Goal: Entertainment & Leisure: Consume media (video, audio)

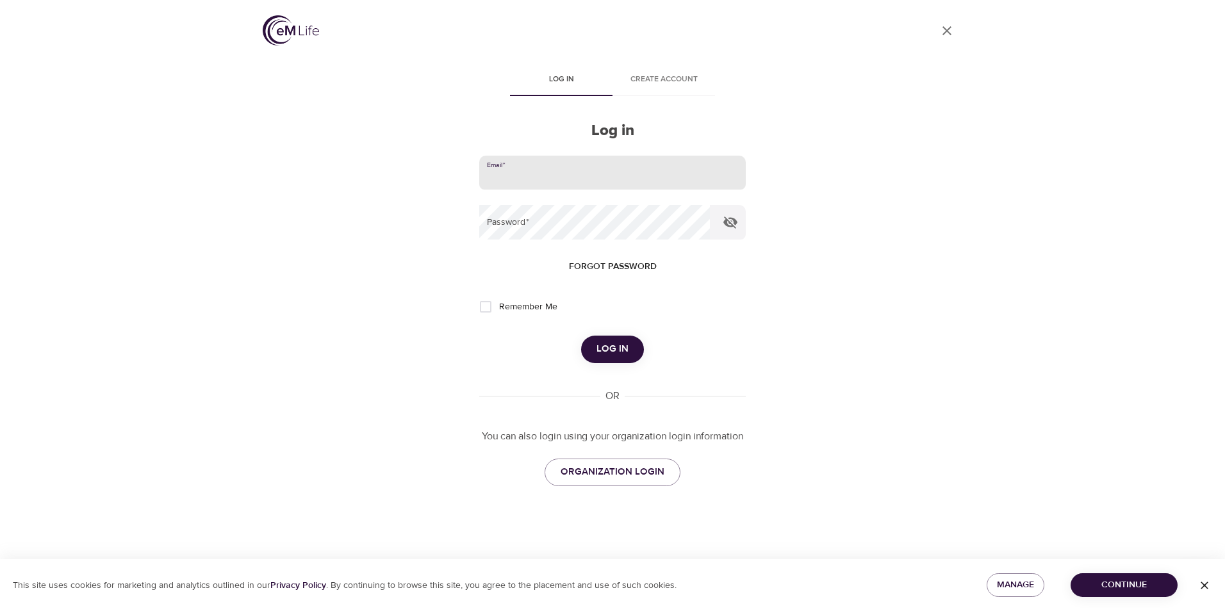
click at [531, 173] on input "email" at bounding box center [612, 173] width 266 height 35
type input "[EMAIL_ADDRESS][DOMAIN_NAME]"
click at [581, 336] on button "Log in" at bounding box center [612, 349] width 63 height 27
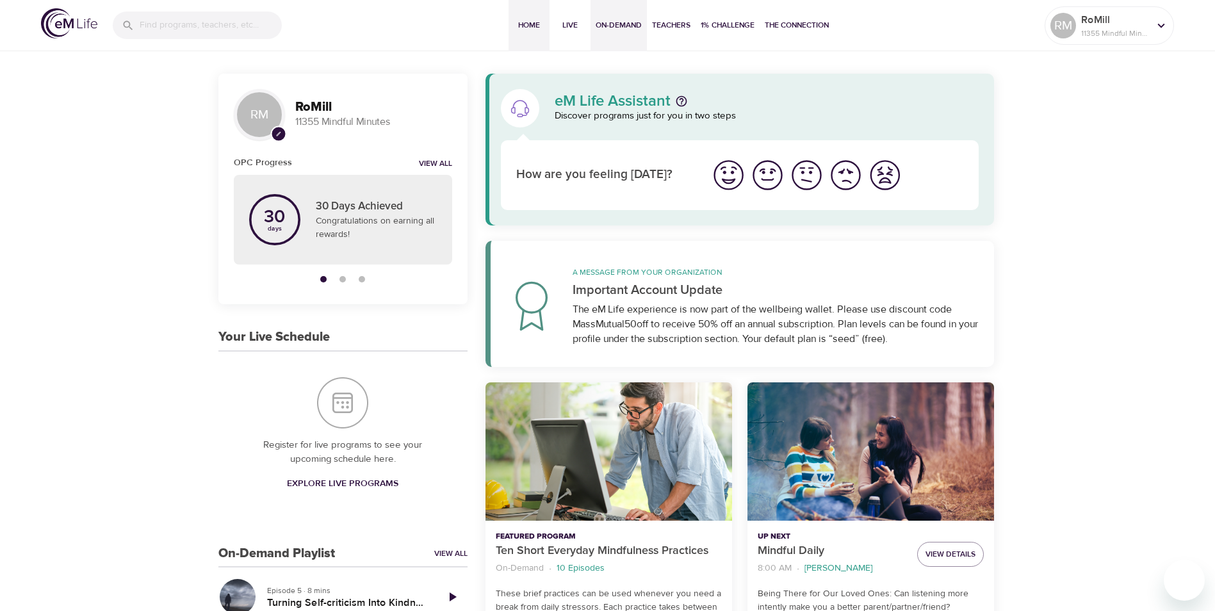
click at [616, 22] on span "On-Demand" at bounding box center [619, 25] width 46 height 13
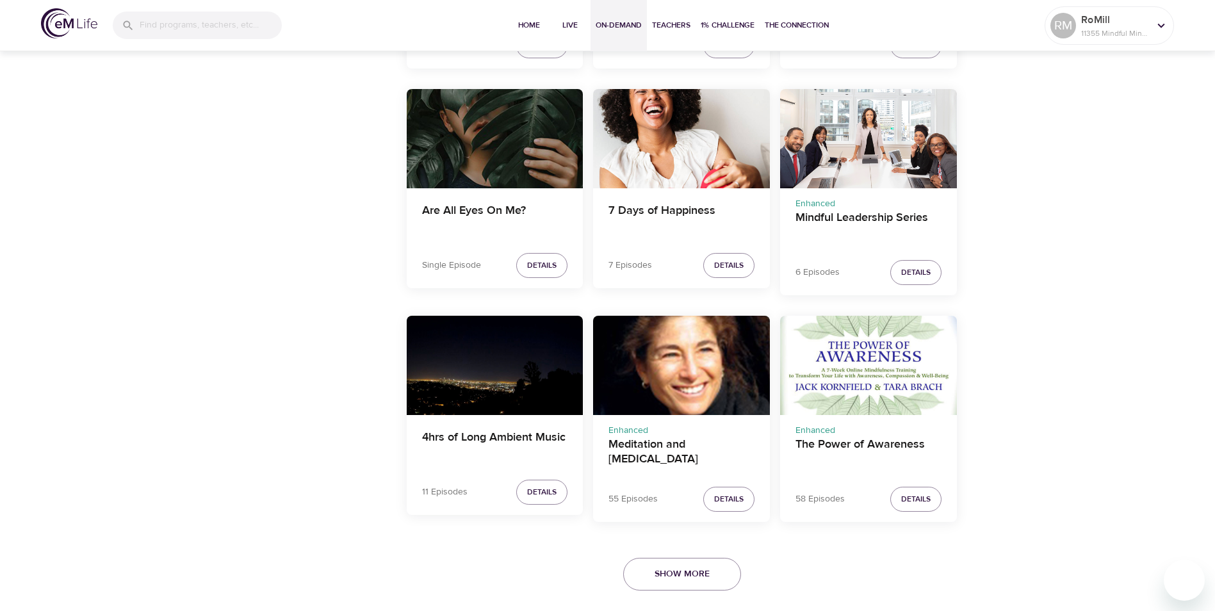
scroll to position [2155, 0]
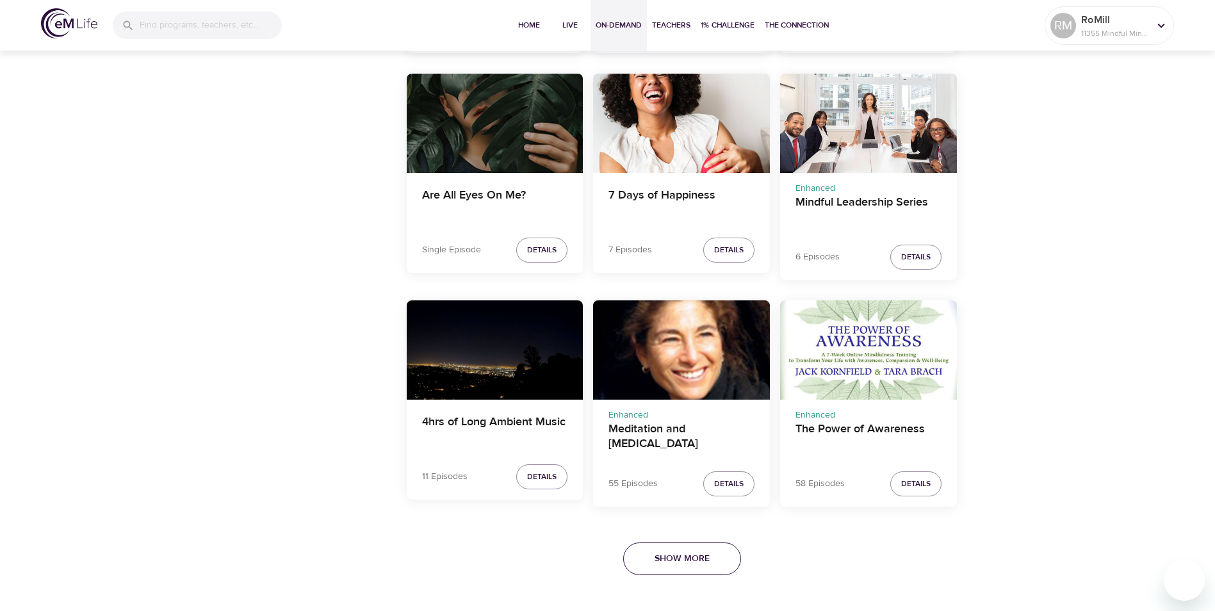
click at [657, 562] on span "Show More" at bounding box center [682, 559] width 55 height 16
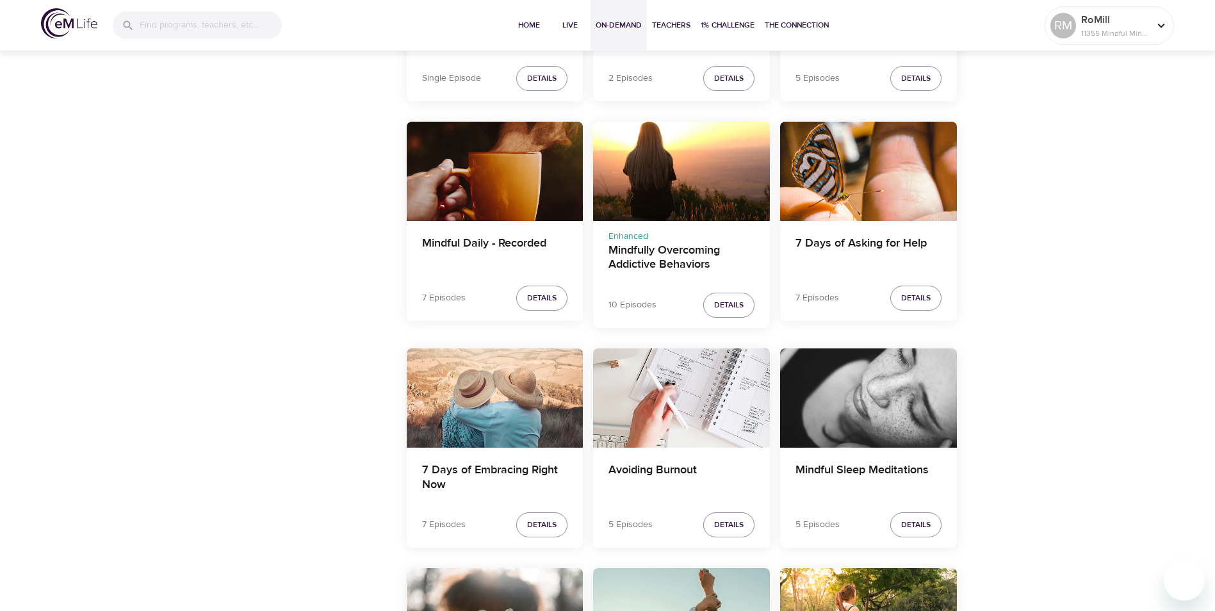
scroll to position [5870, 0]
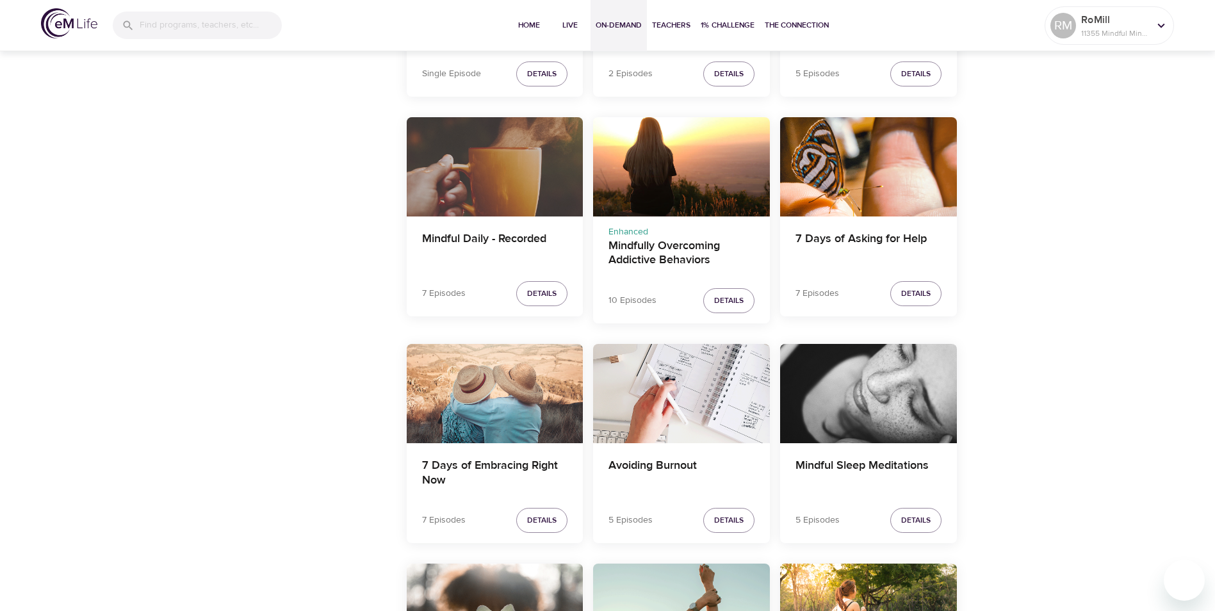
click at [496, 192] on div "Mindful Daily - Recorded" at bounding box center [495, 166] width 177 height 99
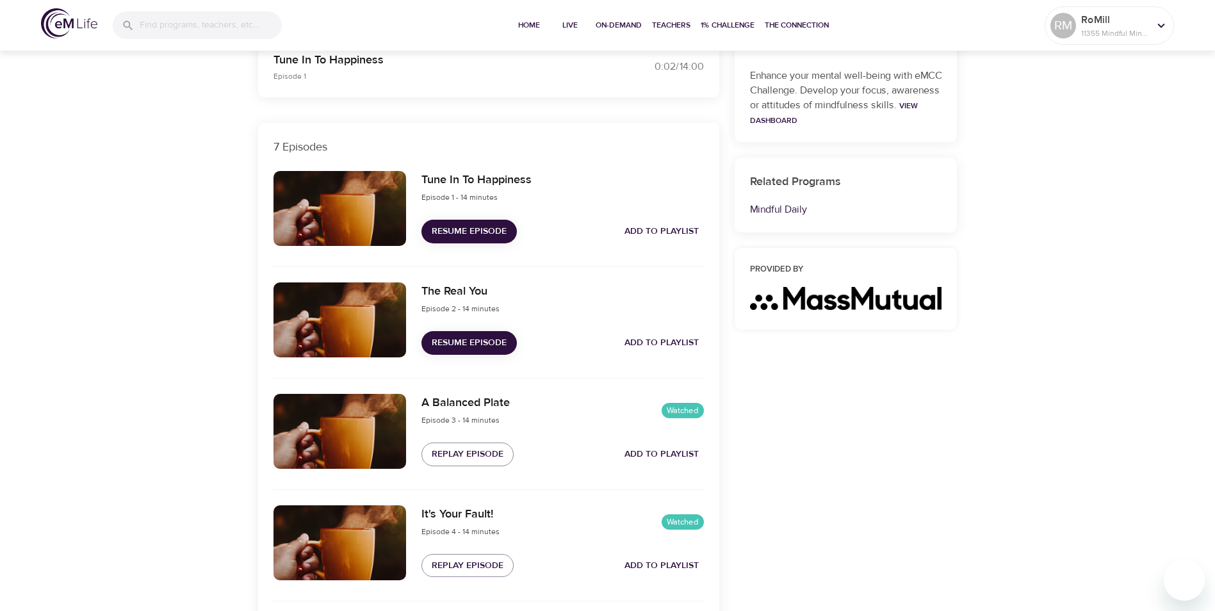
scroll to position [364, 0]
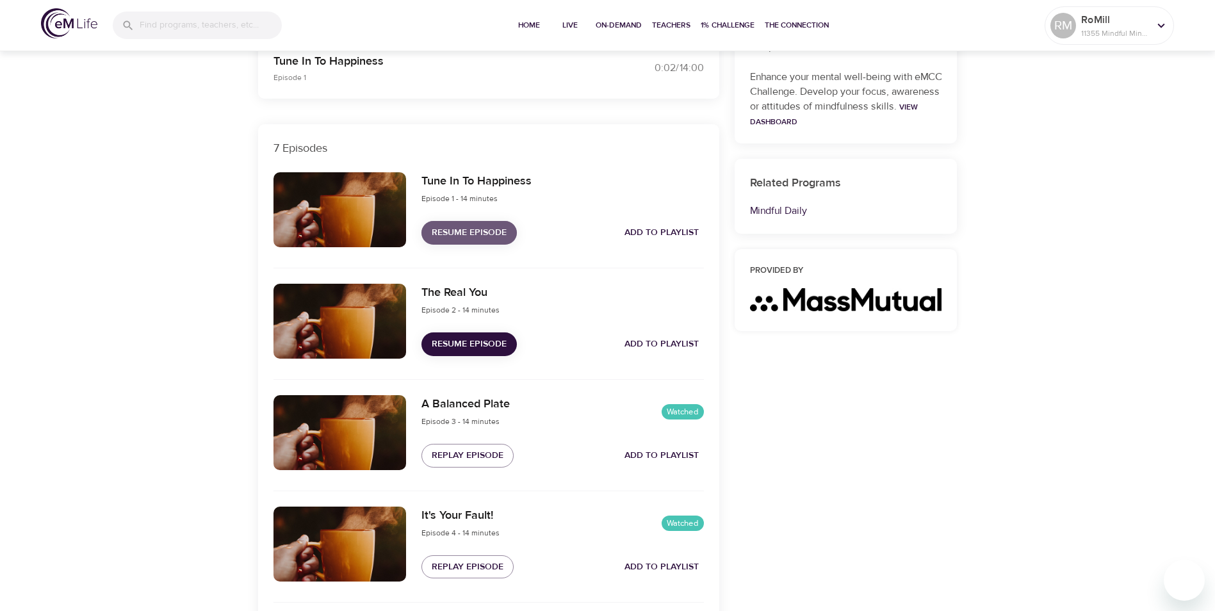
click at [475, 231] on span "Resume Episode" at bounding box center [469, 233] width 75 height 16
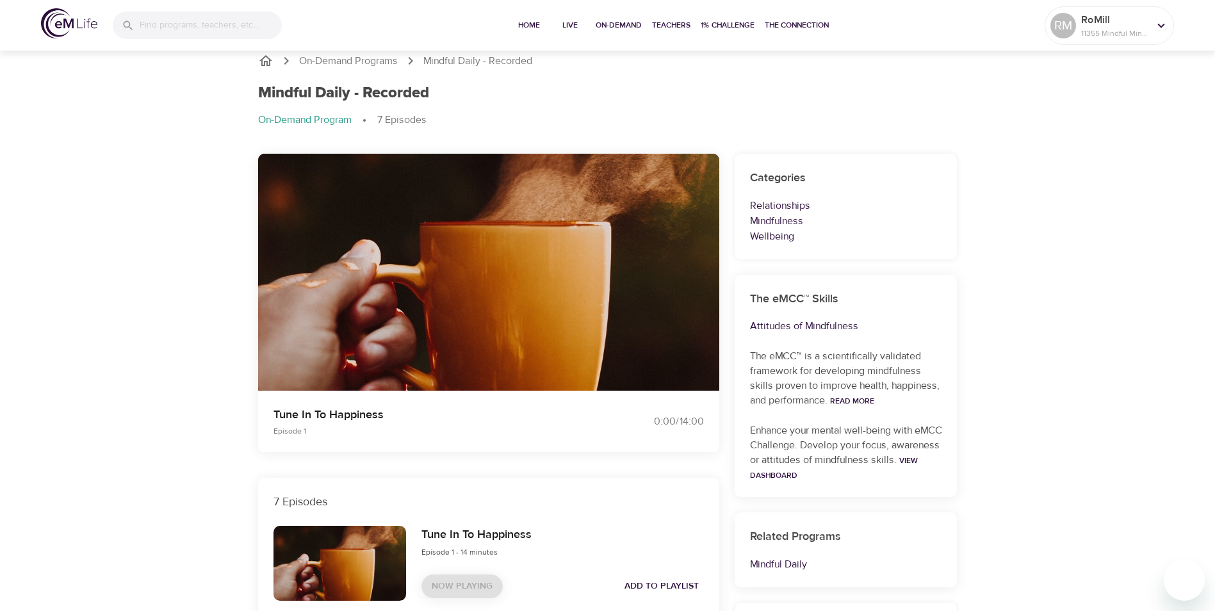
scroll to position [0, 0]
